Goal: Check status

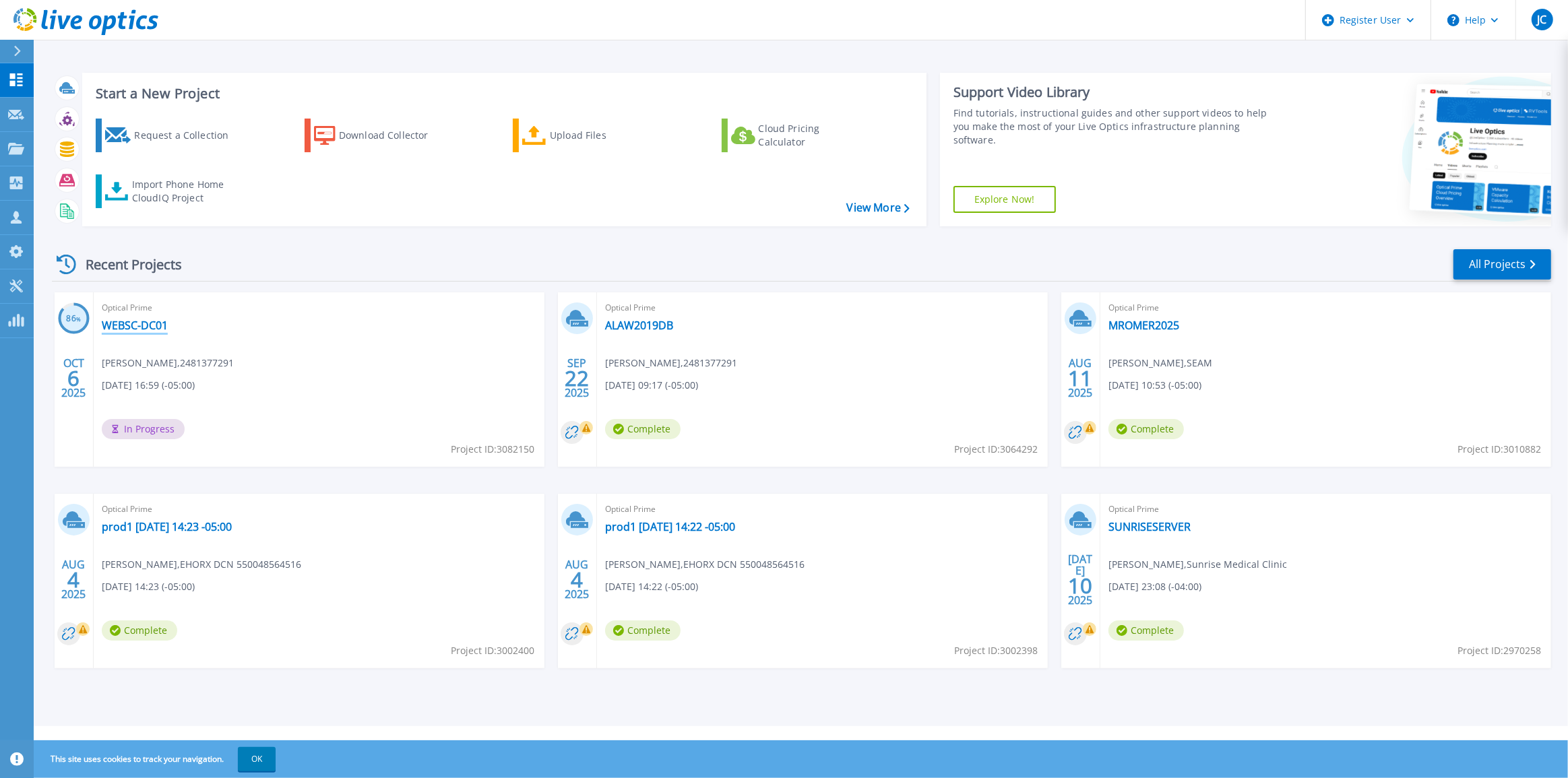
drag, startPoint x: 116, startPoint y: 329, endPoint x: 269, endPoint y: 386, distance: 163.3
click at [116, 329] on link "WEBSC-DC01" at bounding box center [134, 325] width 66 height 13
